Goal: Check status: Check status

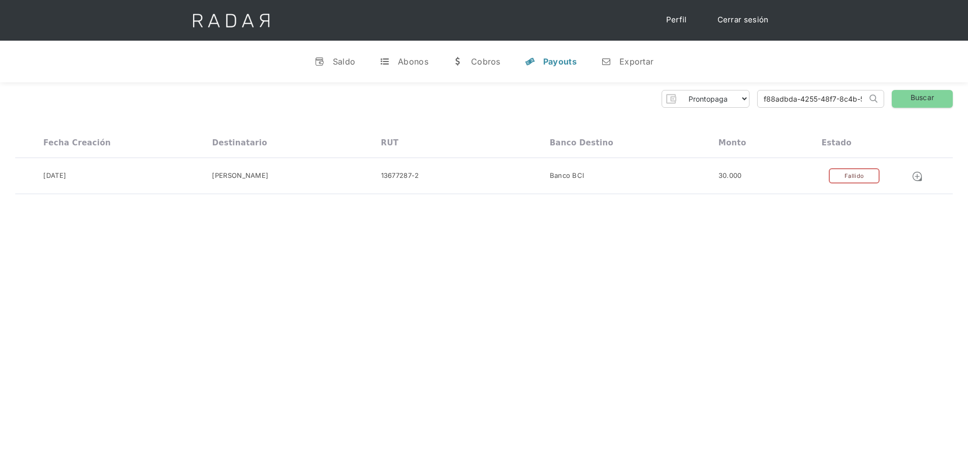
click at [818, 96] on input "f88adbda-4255-48f7-8c4b-581ede3905e7" at bounding box center [812, 98] width 109 height 17
click at [817, 96] on input "f88adbda-4255-48f7-8c4b-581ede3905e7" at bounding box center [812, 98] width 109 height 17
paste input "bb84c8d2-305a-4a07-b1a2-49bec7a0c59c"
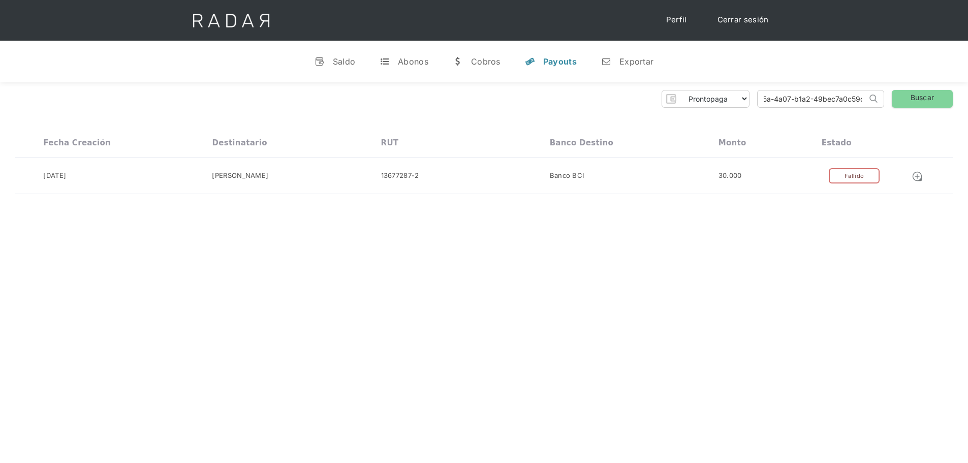
click at [825, 96] on input "f88adbda-4255bb84c8d2-305a-4a07-b1a2-49bec7a0c59c48f7-8c4b-581ede3905e7" at bounding box center [812, 98] width 109 height 17
click at [825, 97] on input "f88adbda-4255bb84c8d2-305a-4a07-b1a2-49bec7a0c59c48f7-8c4b-581ede3905e7" at bounding box center [812, 98] width 109 height 17
paste input "bb84c8d2-305a-4a07-b1a2-49bec7a0c59c"
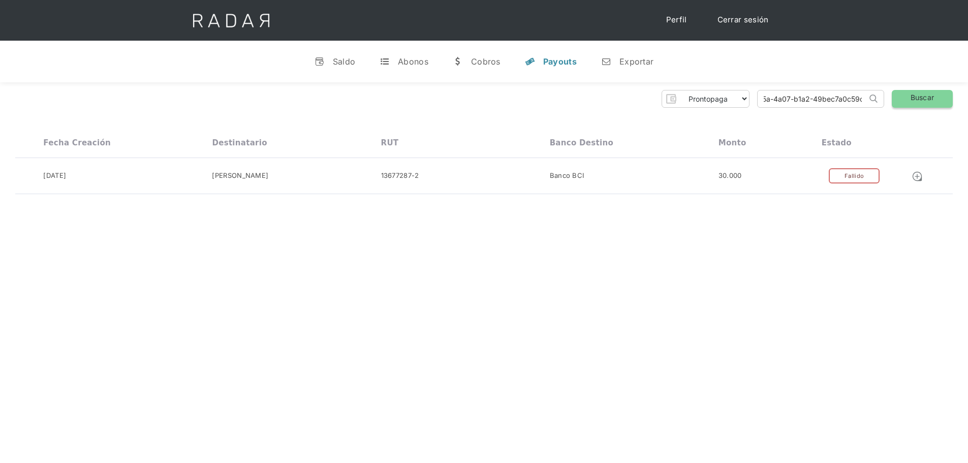
type input "bb84c8d2-305a-4a07-b1a2-49bec7a0c59c"
click at [916, 97] on link "Buscar" at bounding box center [922, 99] width 61 height 18
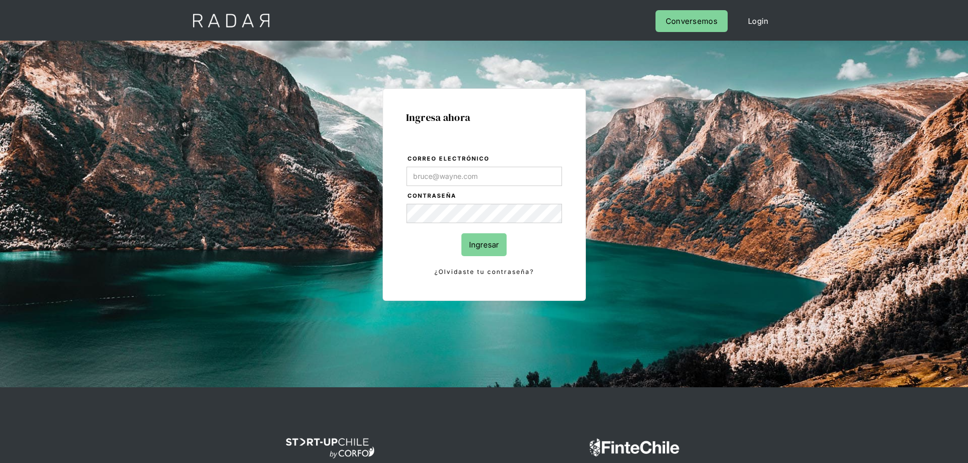
type input "[PERSON_NAME][EMAIL_ADDRESS][DOMAIN_NAME]"
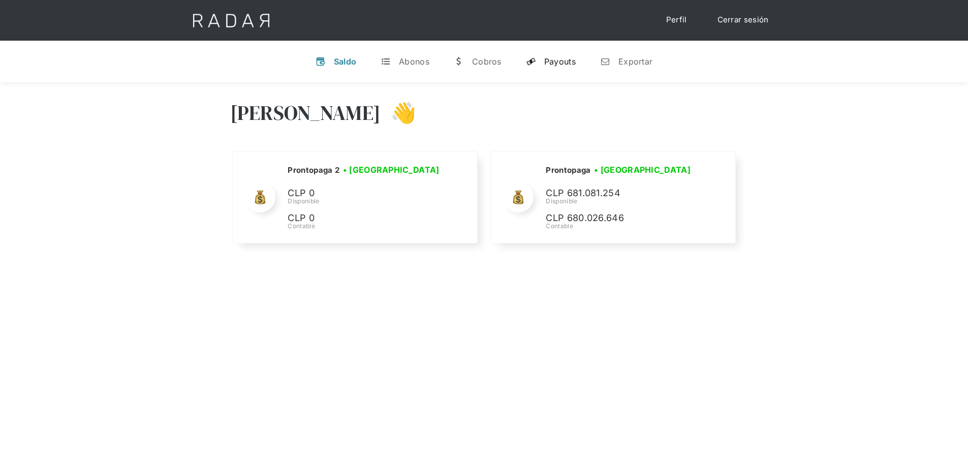
select select "prontopaga"
click at [546, 67] on link "y Payouts" at bounding box center [551, 61] width 66 height 26
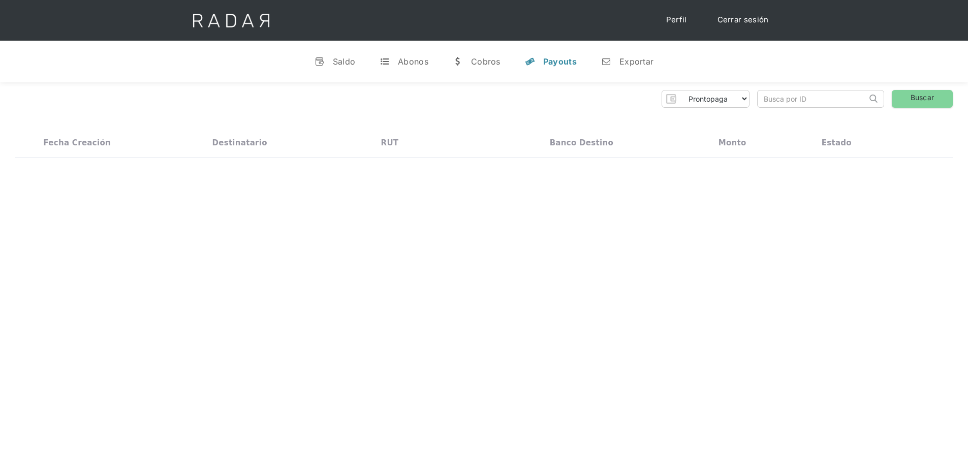
click at [806, 103] on input "search" at bounding box center [812, 98] width 109 height 17
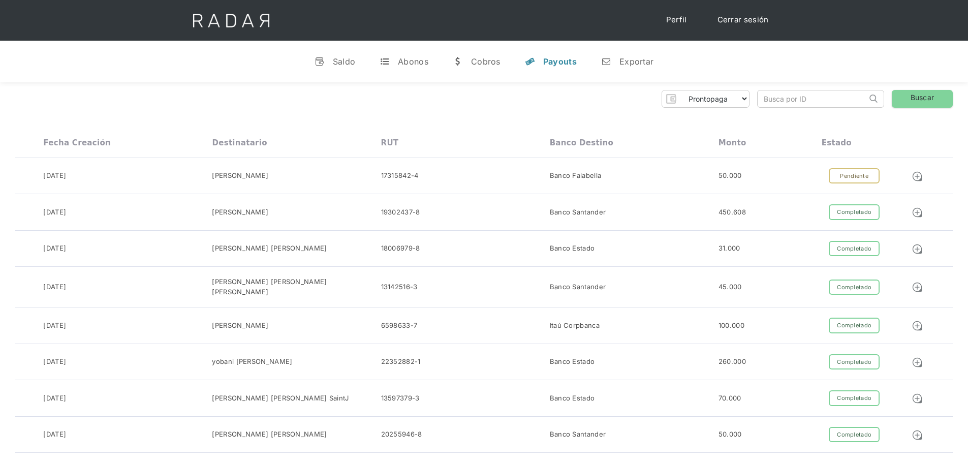
paste input "bb84c8d2-305a-4a07-b1a2-49bec7a0c59c"
click at [918, 102] on link "Buscar" at bounding box center [922, 99] width 61 height 18
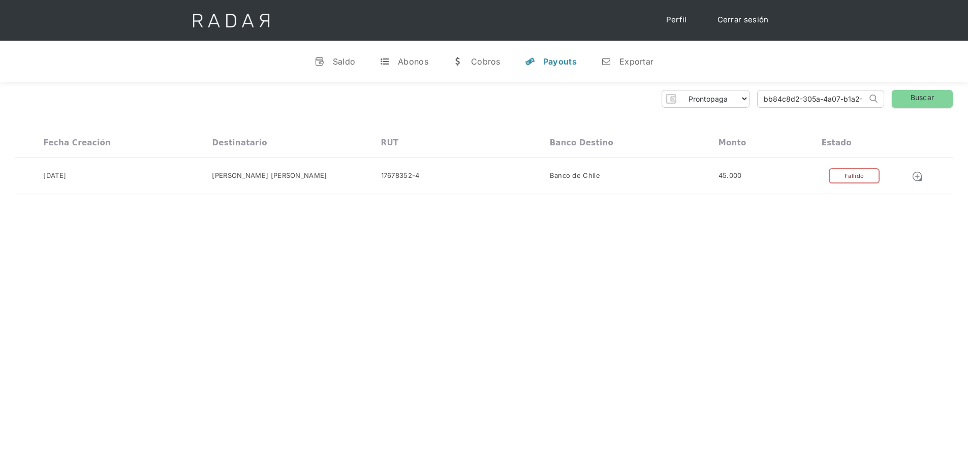
click at [799, 100] on input "bb84c8d2-305a-4a07-b1a2-49bec7a0c59c" at bounding box center [812, 98] width 109 height 17
paste input "915e4be7-d0fd-4fbc-8b94-dce2ecdfb733"
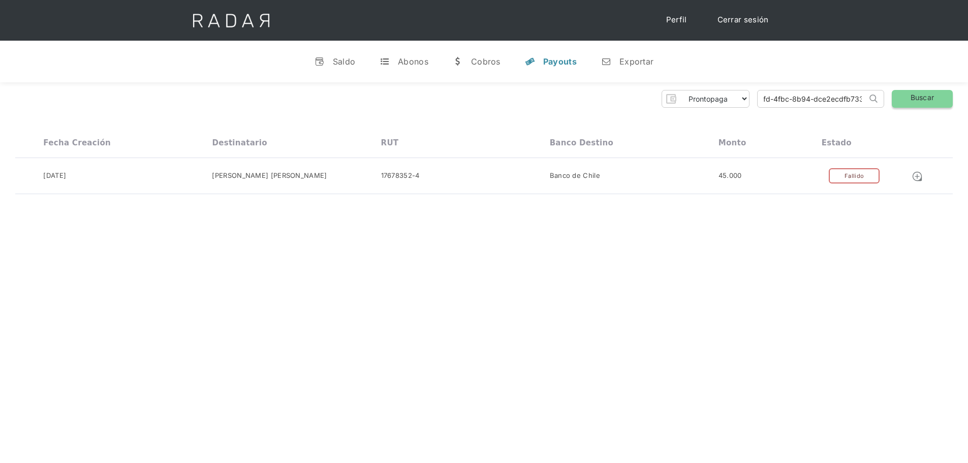
click at [924, 93] on link "Buscar" at bounding box center [922, 99] width 61 height 18
click at [808, 99] on input "915e4be7-d0fd-4fbc-8b94-dce2ecdfb733" at bounding box center [812, 98] width 109 height 17
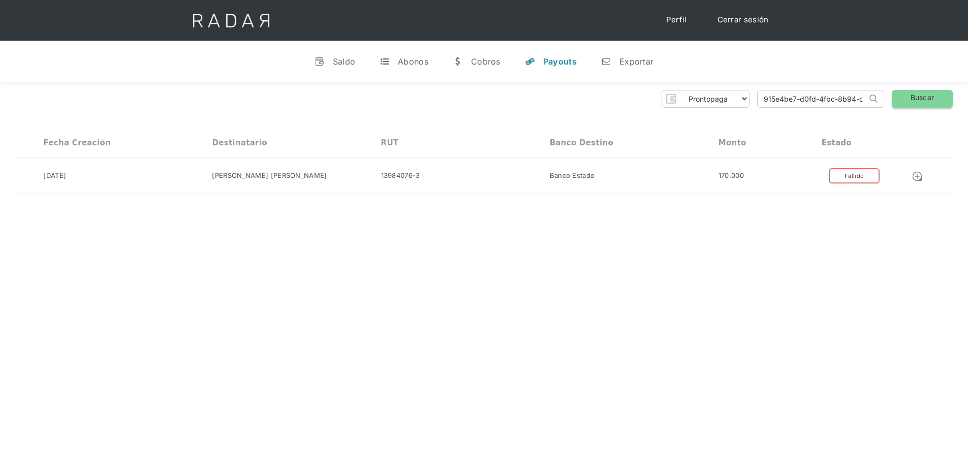
paste input "7f52e6a0-f763-4221-aada-4109f00b9684"
click at [930, 96] on link "Buscar" at bounding box center [922, 99] width 61 height 18
click at [800, 99] on input "7f52e6a0-f763-4221-aada-4109f00b9684" at bounding box center [812, 98] width 109 height 17
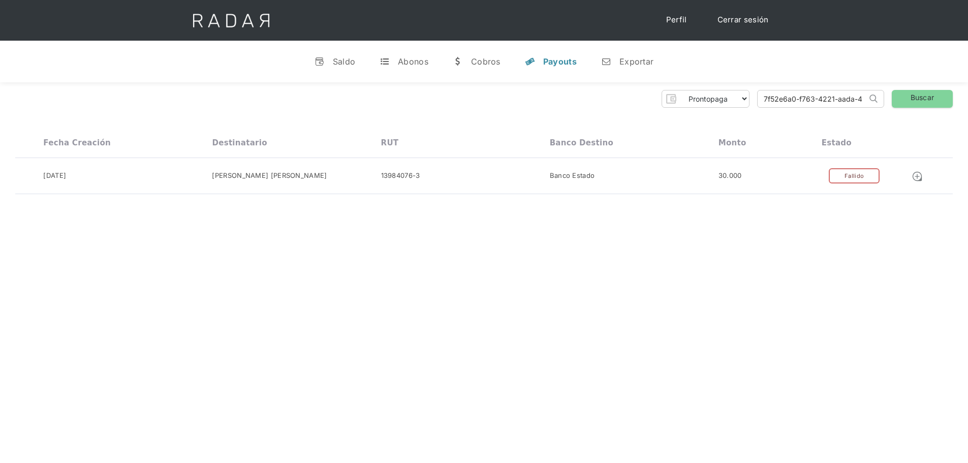
click at [800, 99] on input "7f52e6a0-f763-4221-aada-4109f00b9684" at bounding box center [812, 98] width 109 height 17
paste input "3300057d-da40-4944-82bb-624daa8f32e8"
type input "3300057d-da40-4944-82bb-624daa8f32e8"
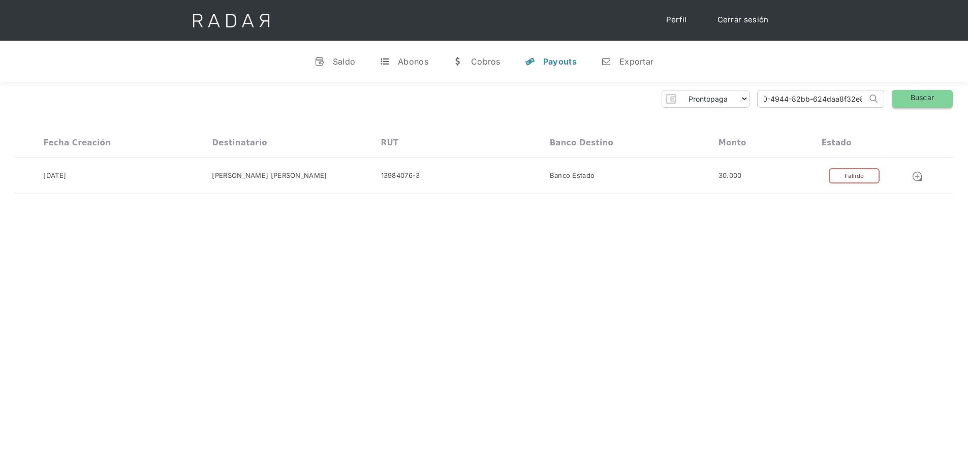
click at [931, 97] on link "Buscar" at bounding box center [922, 99] width 61 height 18
click at [335, 63] on div "Saldo" at bounding box center [344, 61] width 23 height 10
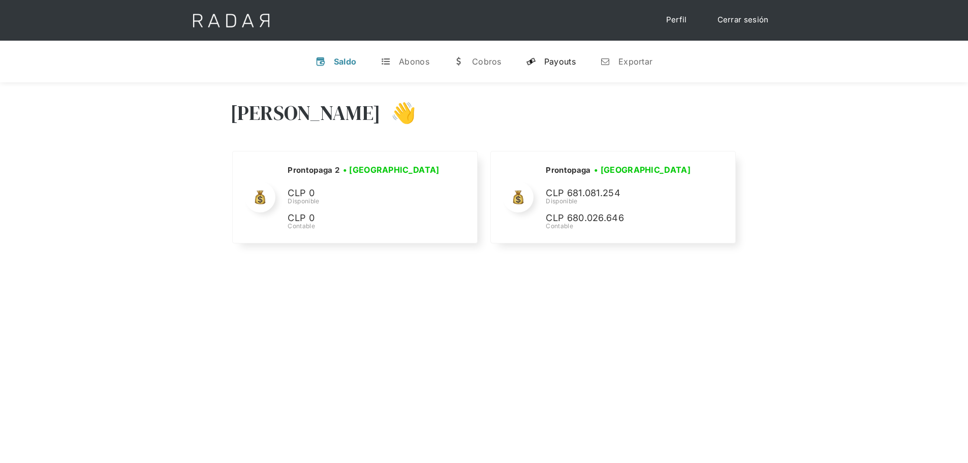
drag, startPoint x: 553, startPoint y: 60, endPoint x: 545, endPoint y: 61, distance: 8.2
click at [553, 60] on div "Payouts" at bounding box center [560, 61] width 32 height 10
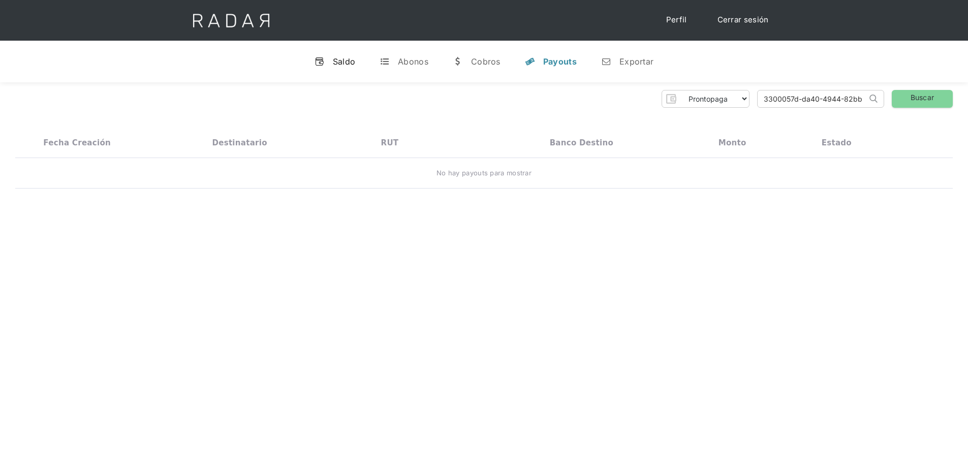
click at [328, 61] on link "v Saldo" at bounding box center [334, 61] width 57 height 26
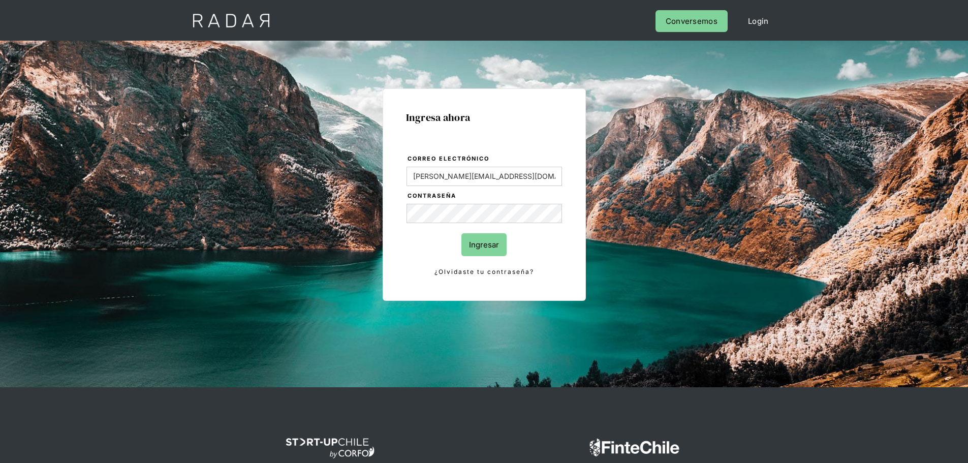
click at [485, 247] on input "Ingresar" at bounding box center [483, 244] width 45 height 23
